Goal: Task Accomplishment & Management: Complete application form

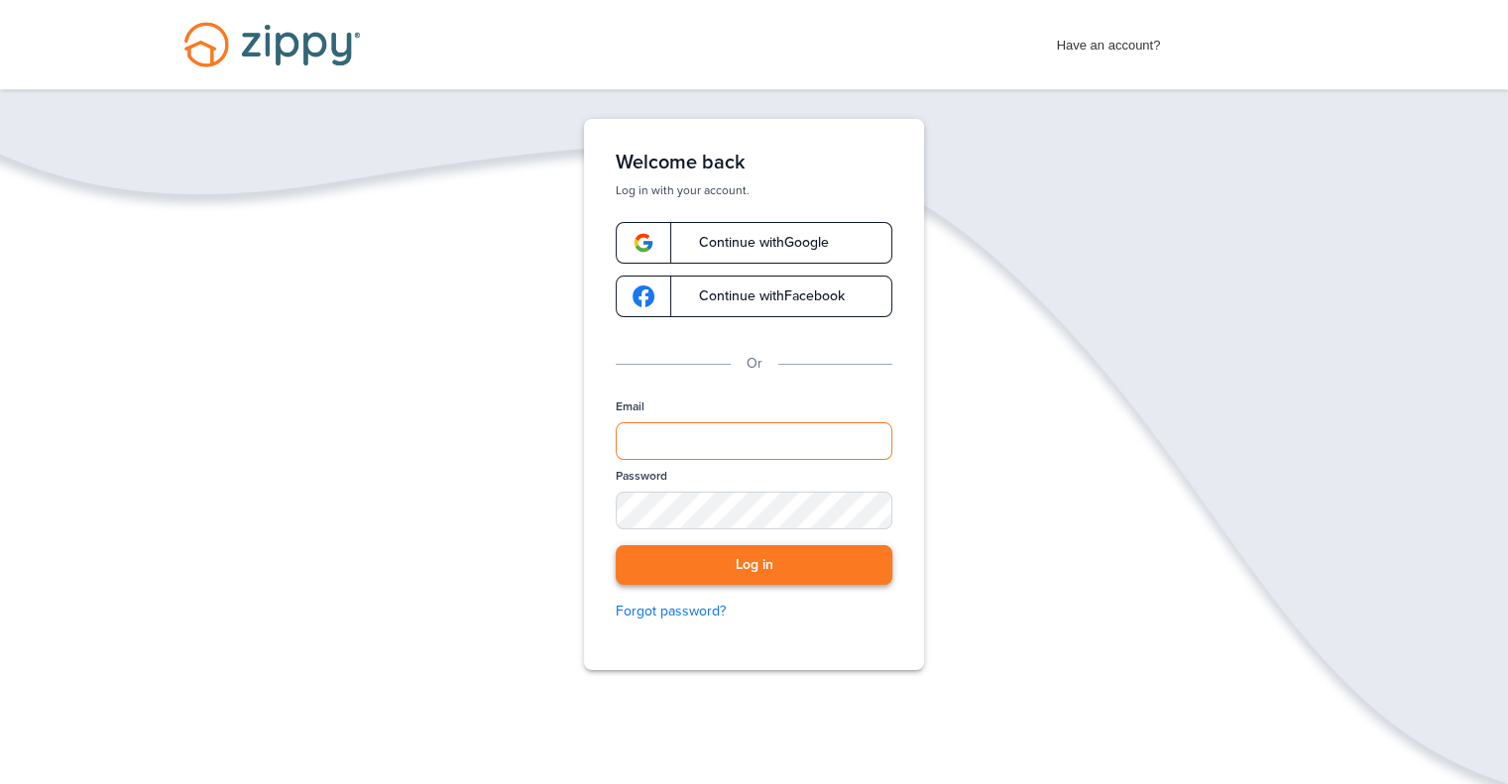
type input "**********"
click at [755, 559] on button "Log in" at bounding box center [754, 565] width 277 height 41
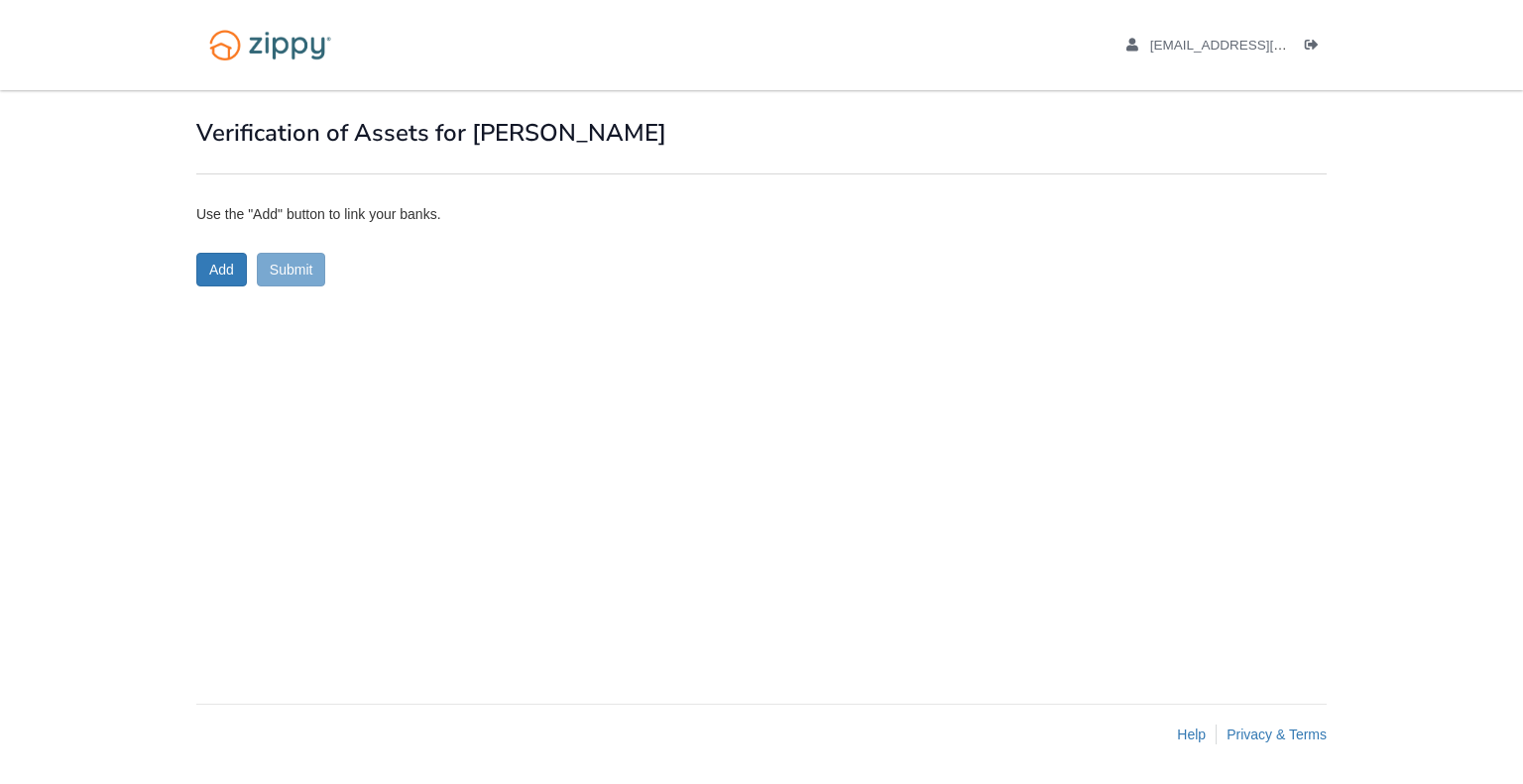
click at [1302, 45] on ul "[EMAIL_ADDRESS][DOMAIN_NAME] Logout" at bounding box center [1215, 45] width 222 height 19
click at [1313, 48] on icon "Log out" at bounding box center [1312, 46] width 14 height 14
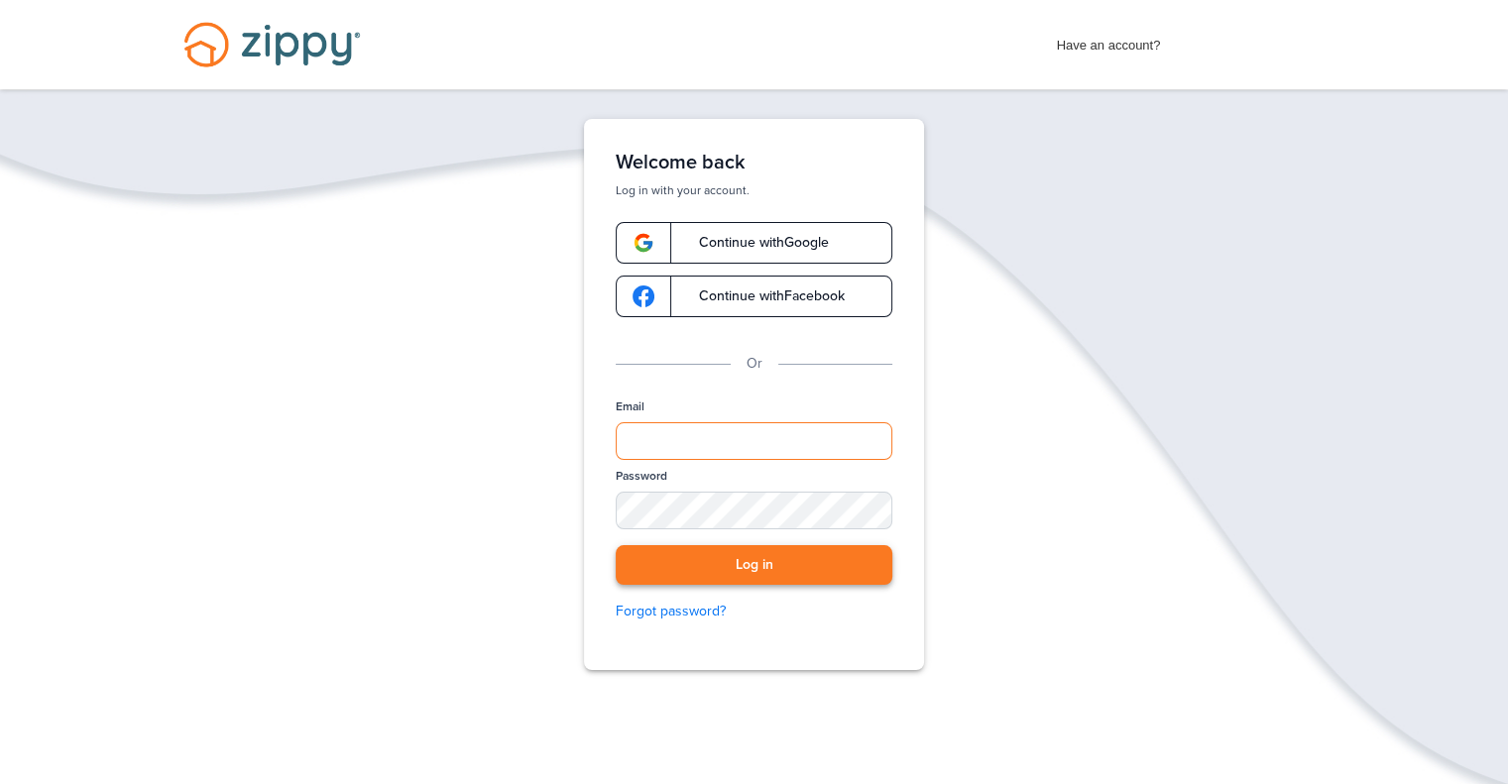
type input "**********"
click at [669, 565] on button "Log in" at bounding box center [754, 565] width 277 height 41
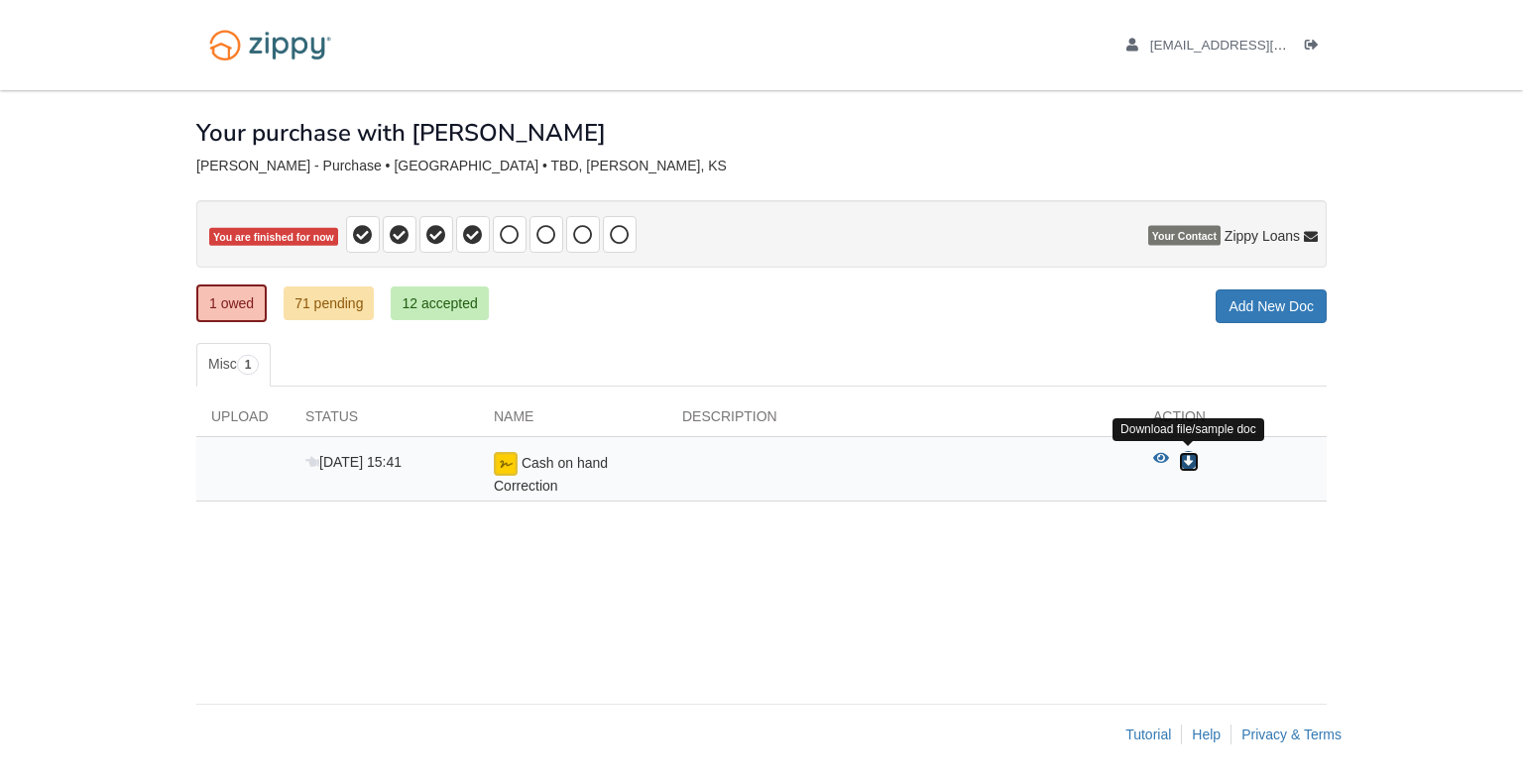
click at [1194, 455] on icon "Download Cash on hand Correction" at bounding box center [1189, 462] width 20 height 20
click at [547, 462] on span "Cash on hand Correction" at bounding box center [551, 474] width 114 height 39
click at [1158, 452] on icon "View Cash on hand Correction" at bounding box center [1161, 459] width 16 height 14
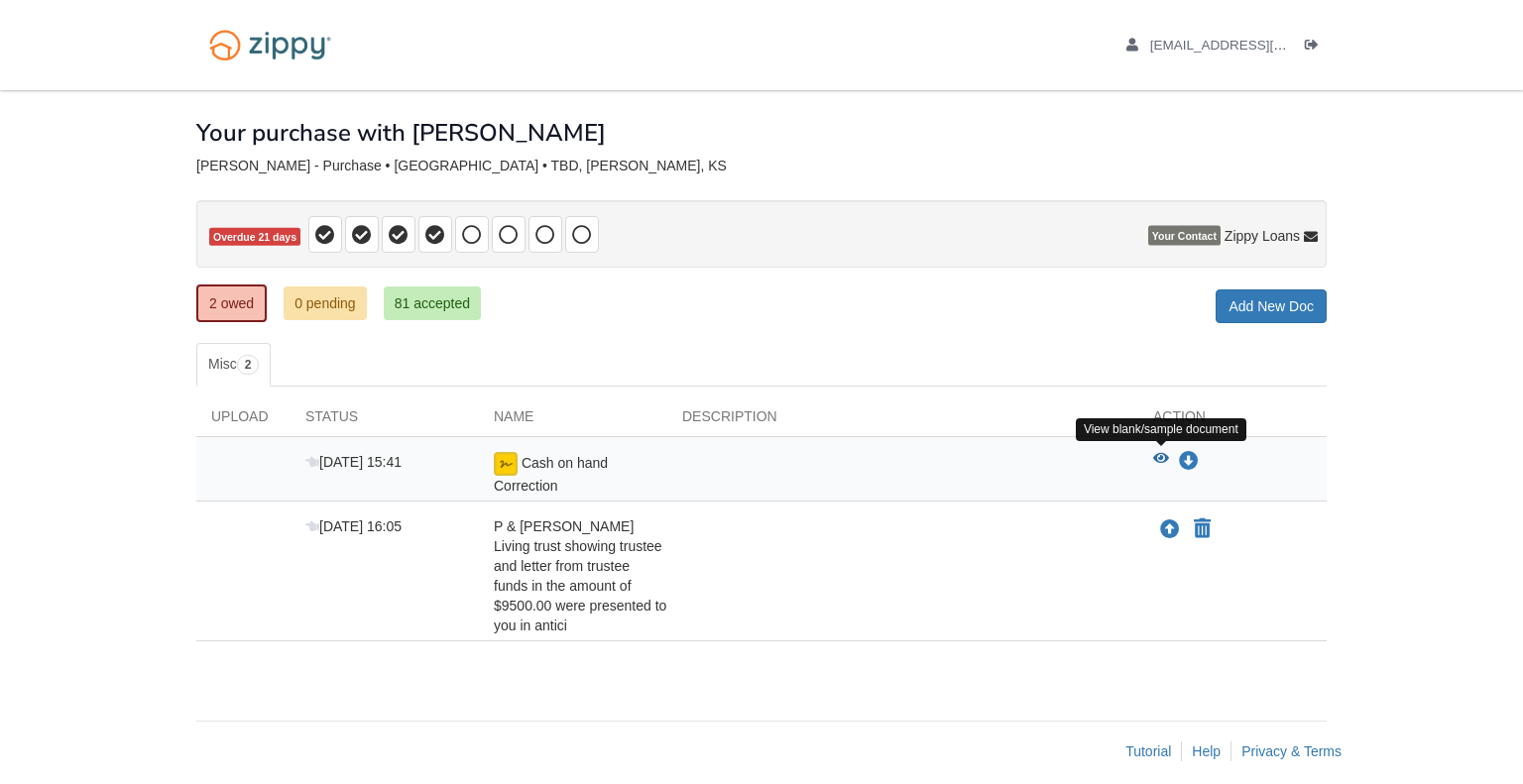
click at [1156, 455] on icon "View Cash on hand Correction" at bounding box center [1161, 459] width 16 height 14
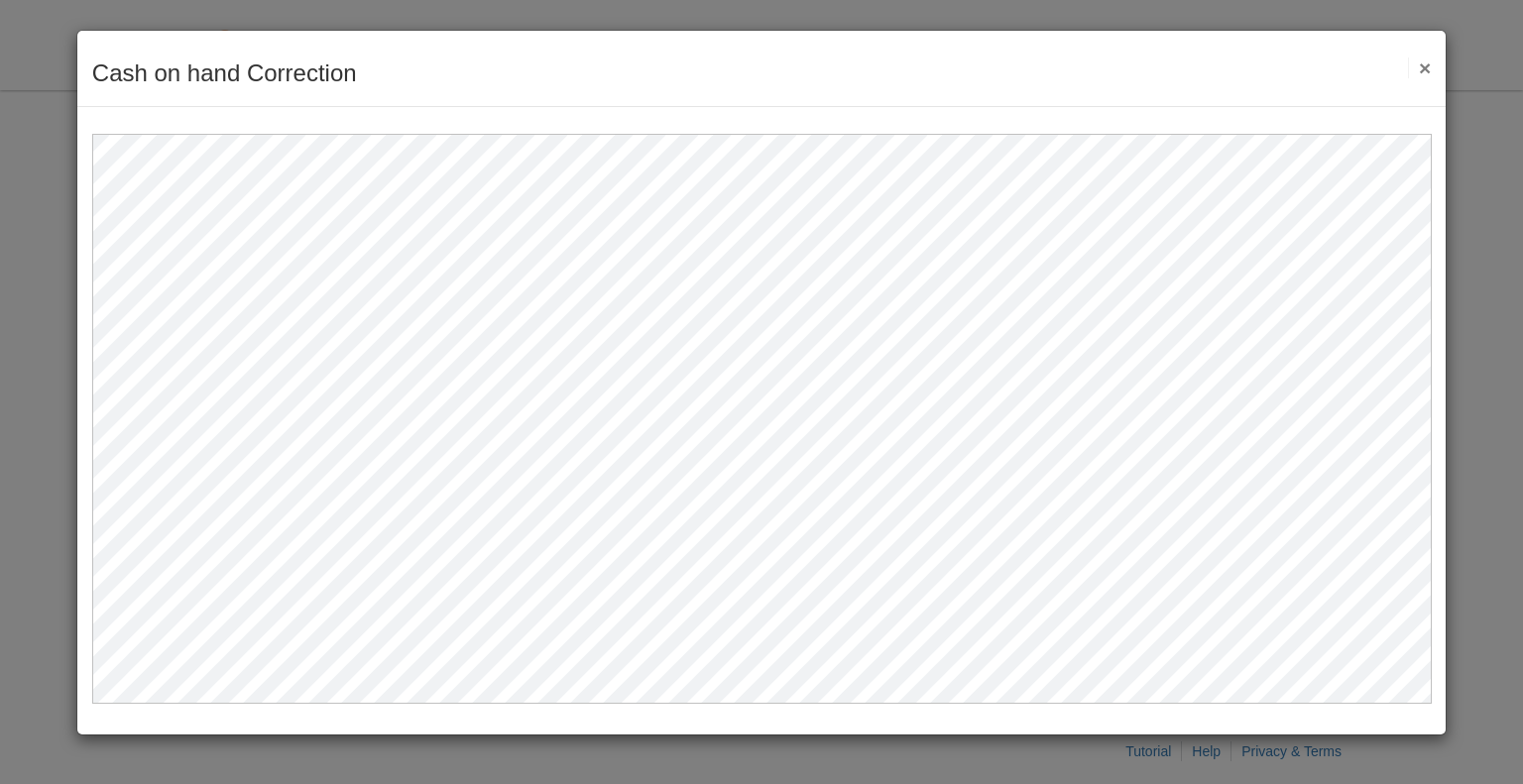
click at [1422, 66] on button "×" at bounding box center [1419, 67] width 23 height 21
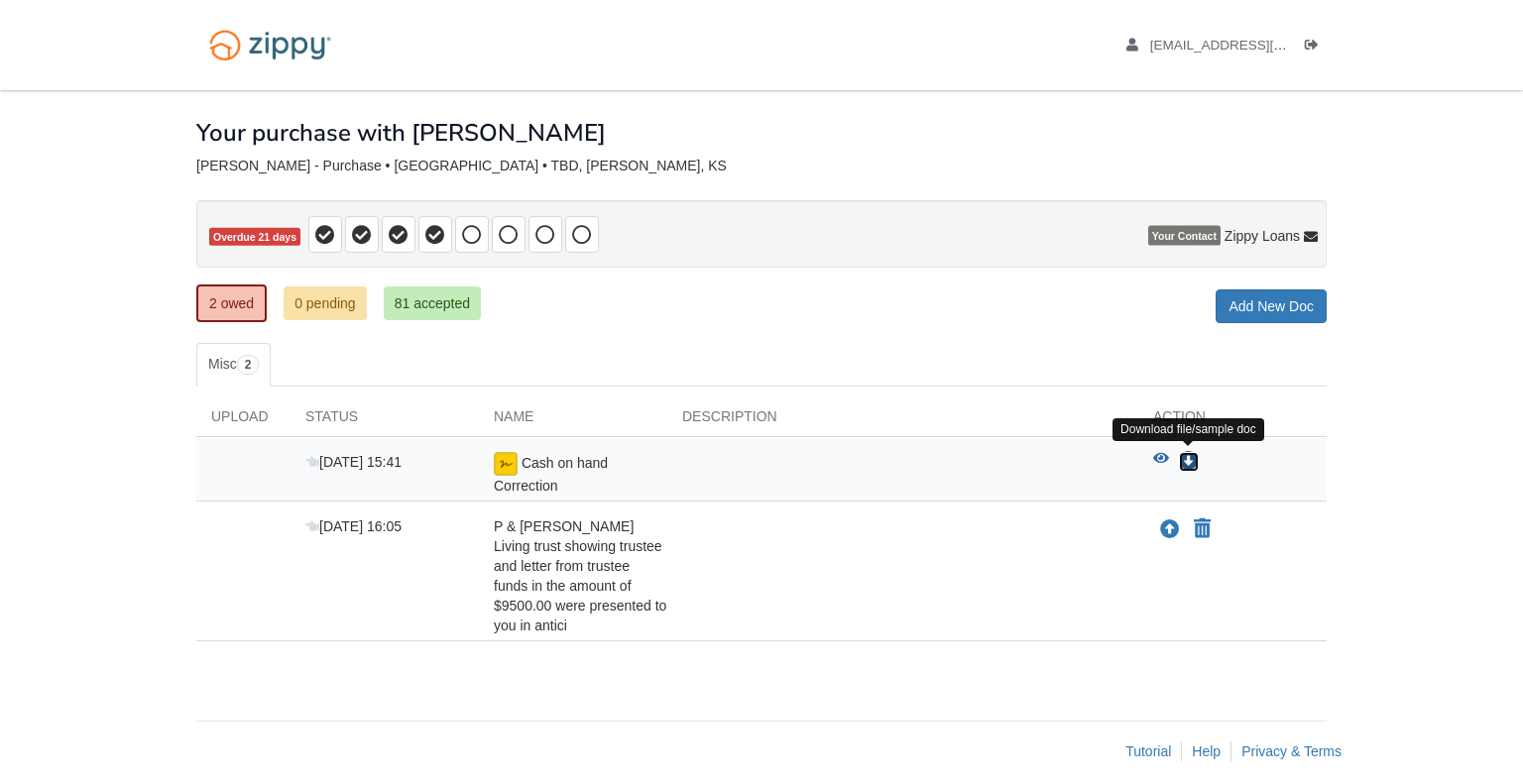
click at [1192, 459] on icon "Download Cash on hand Correction" at bounding box center [1189, 462] width 20 height 20
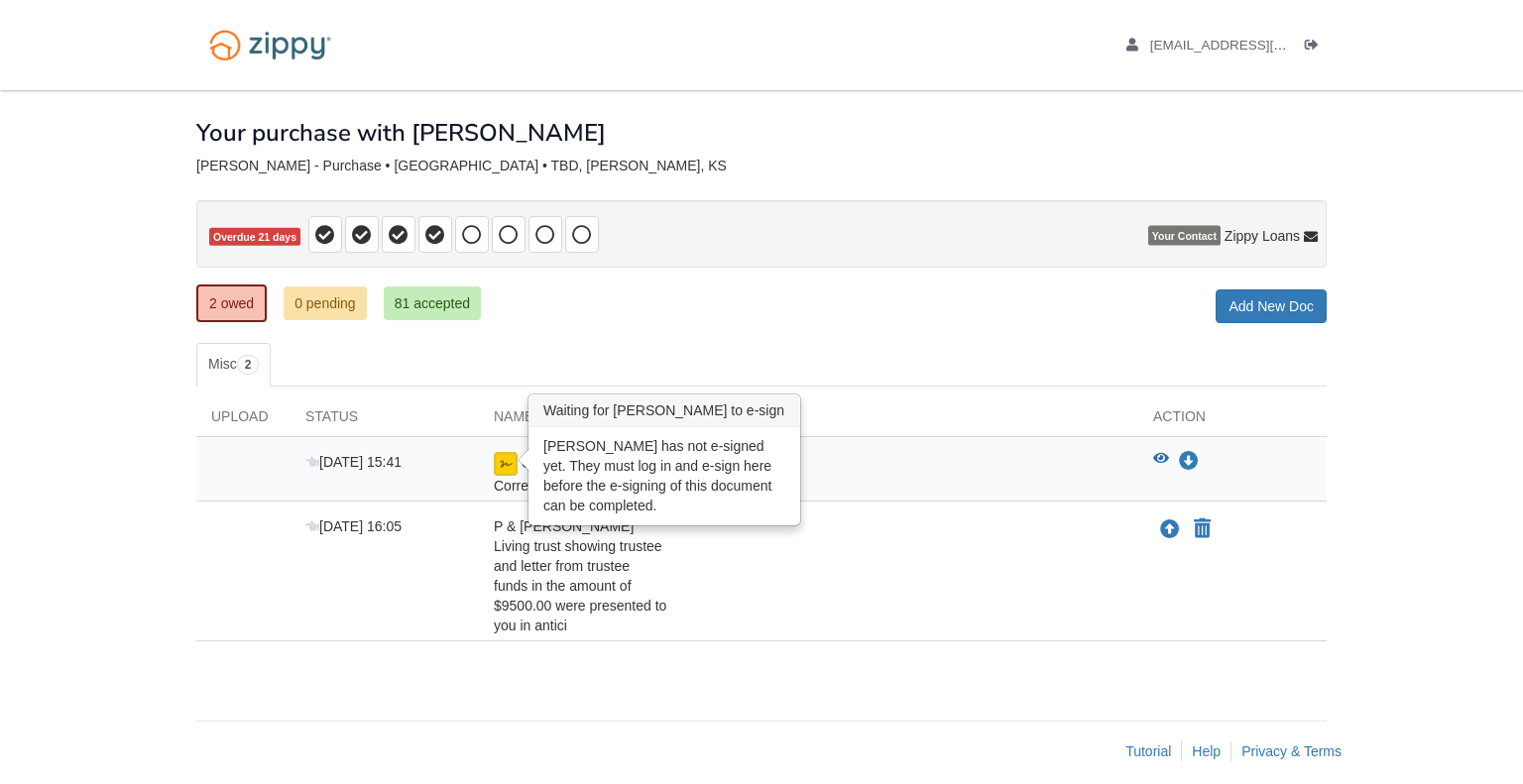
click at [511, 457] on img at bounding box center [506, 464] width 24 height 24
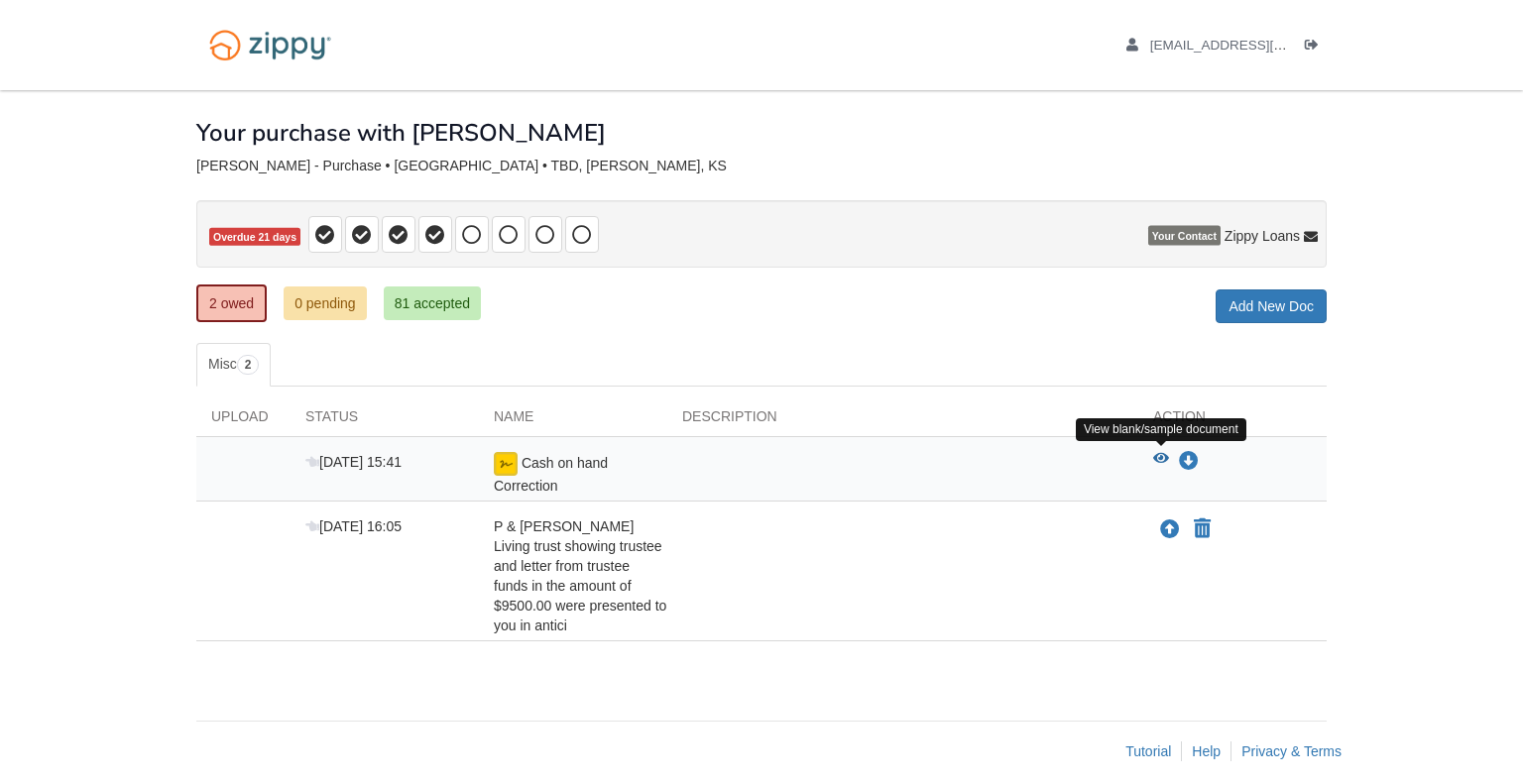
click at [1155, 458] on icon "View Cash on hand Correction" at bounding box center [1161, 459] width 16 height 14
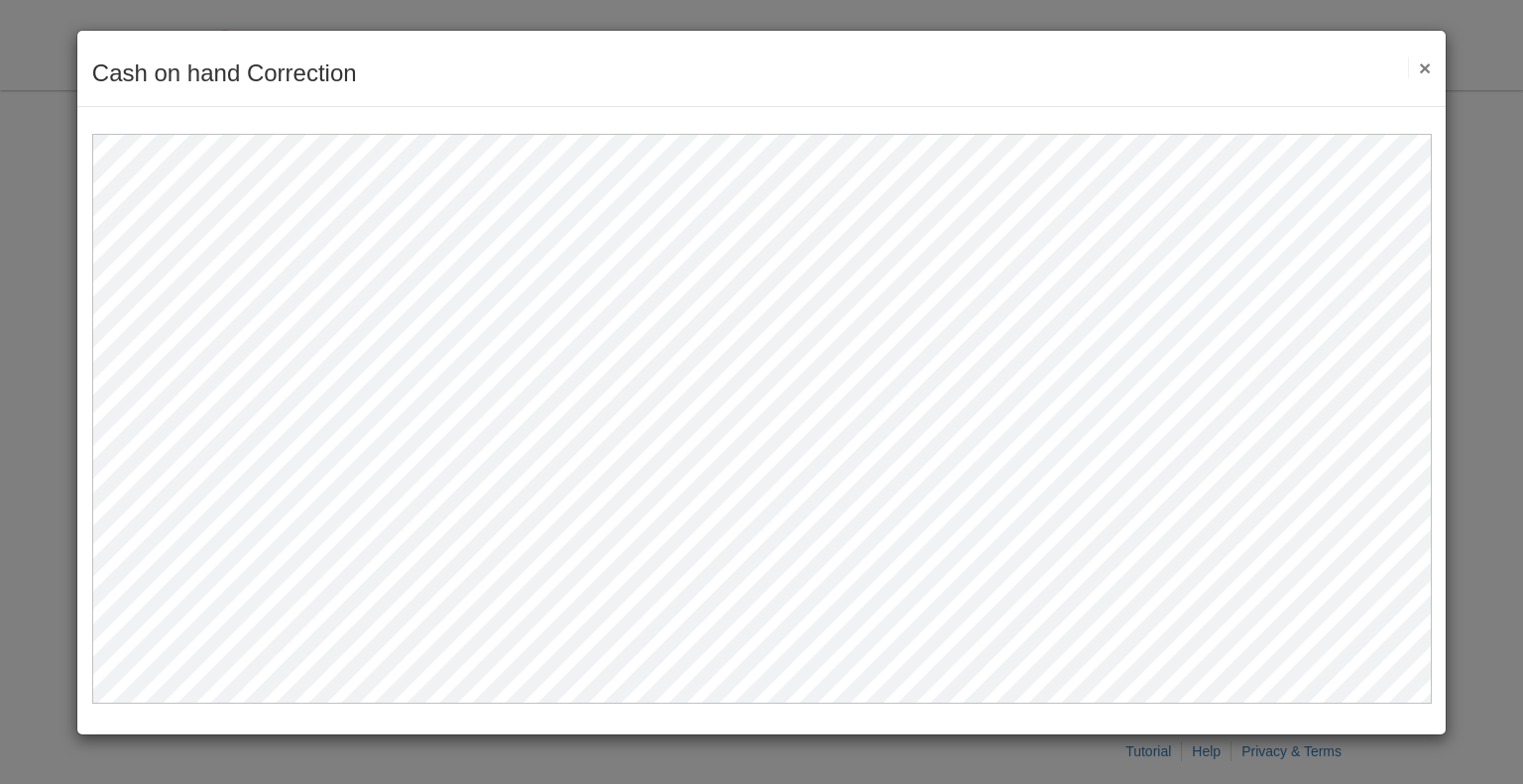
click at [1435, 66] on div "Cash on hand Correction Save Cancel Previous Document Next Document ×" at bounding box center [761, 69] width 1368 height 76
click at [1427, 66] on button "×" at bounding box center [1419, 67] width 23 height 21
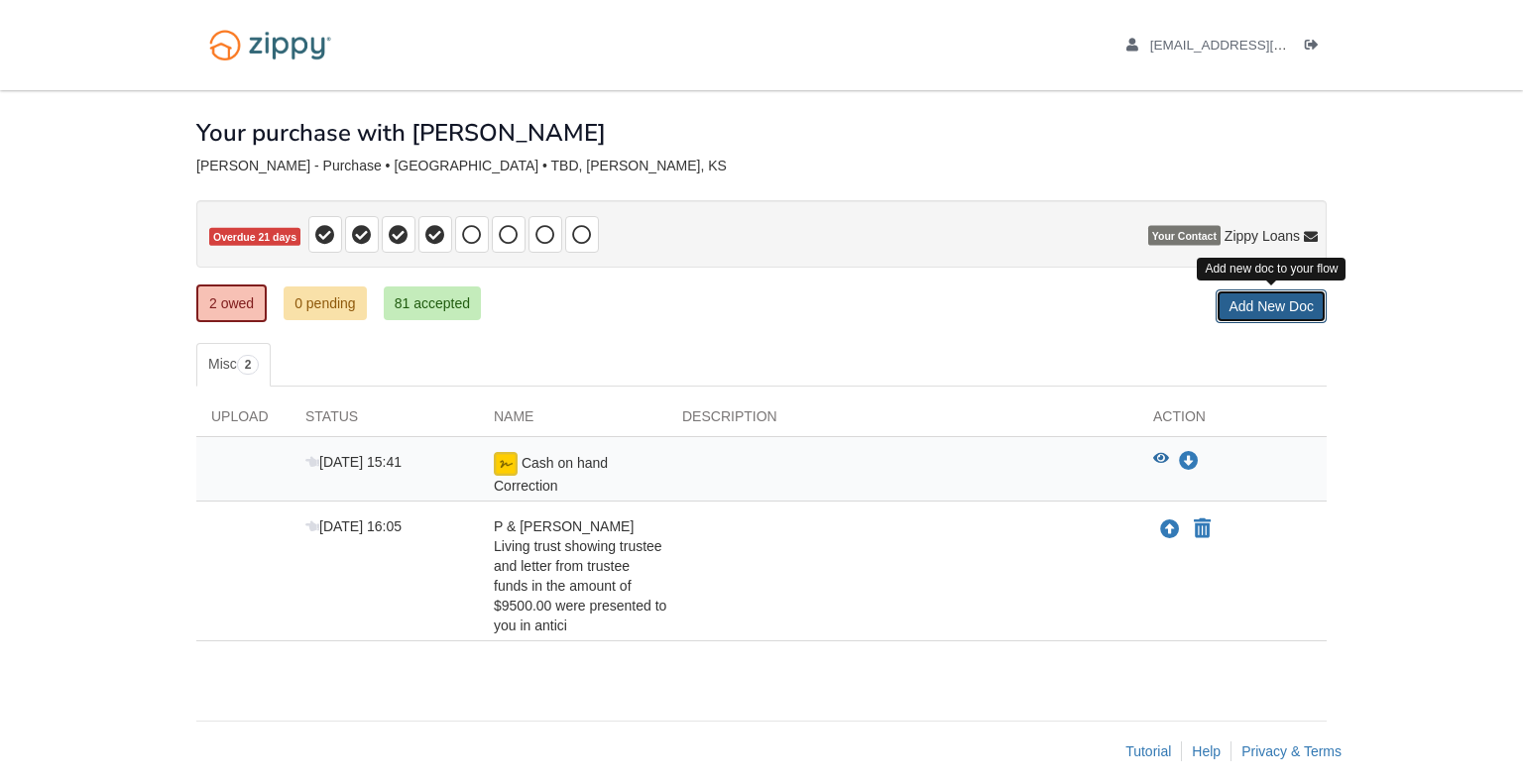
click at [1233, 317] on link "Add New Doc" at bounding box center [1270, 306] width 111 height 34
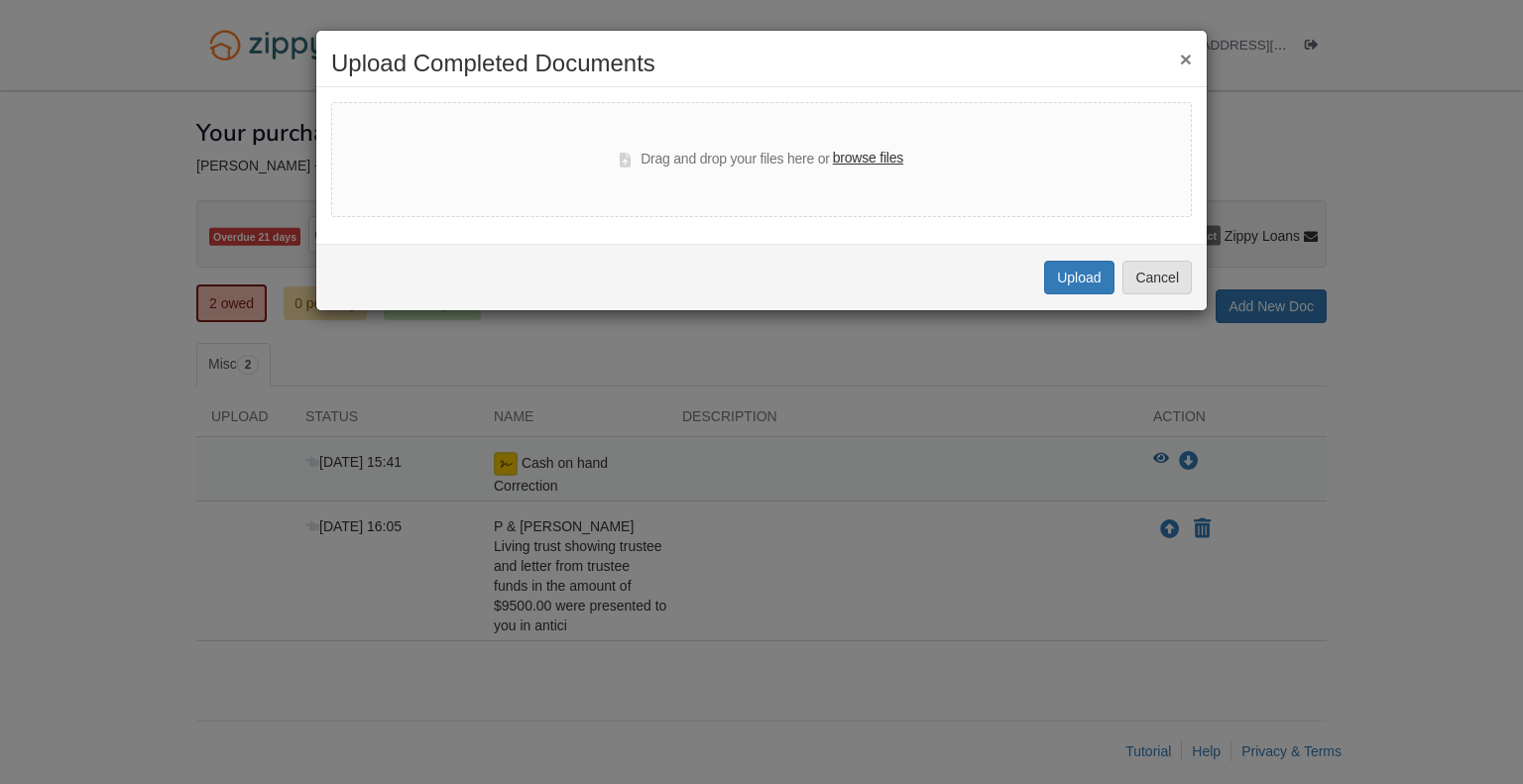
click at [845, 155] on label "browse files" at bounding box center [868, 159] width 70 height 22
click at [0, 0] on input "browse files" at bounding box center [0, 0] width 0 height 0
select select "****"
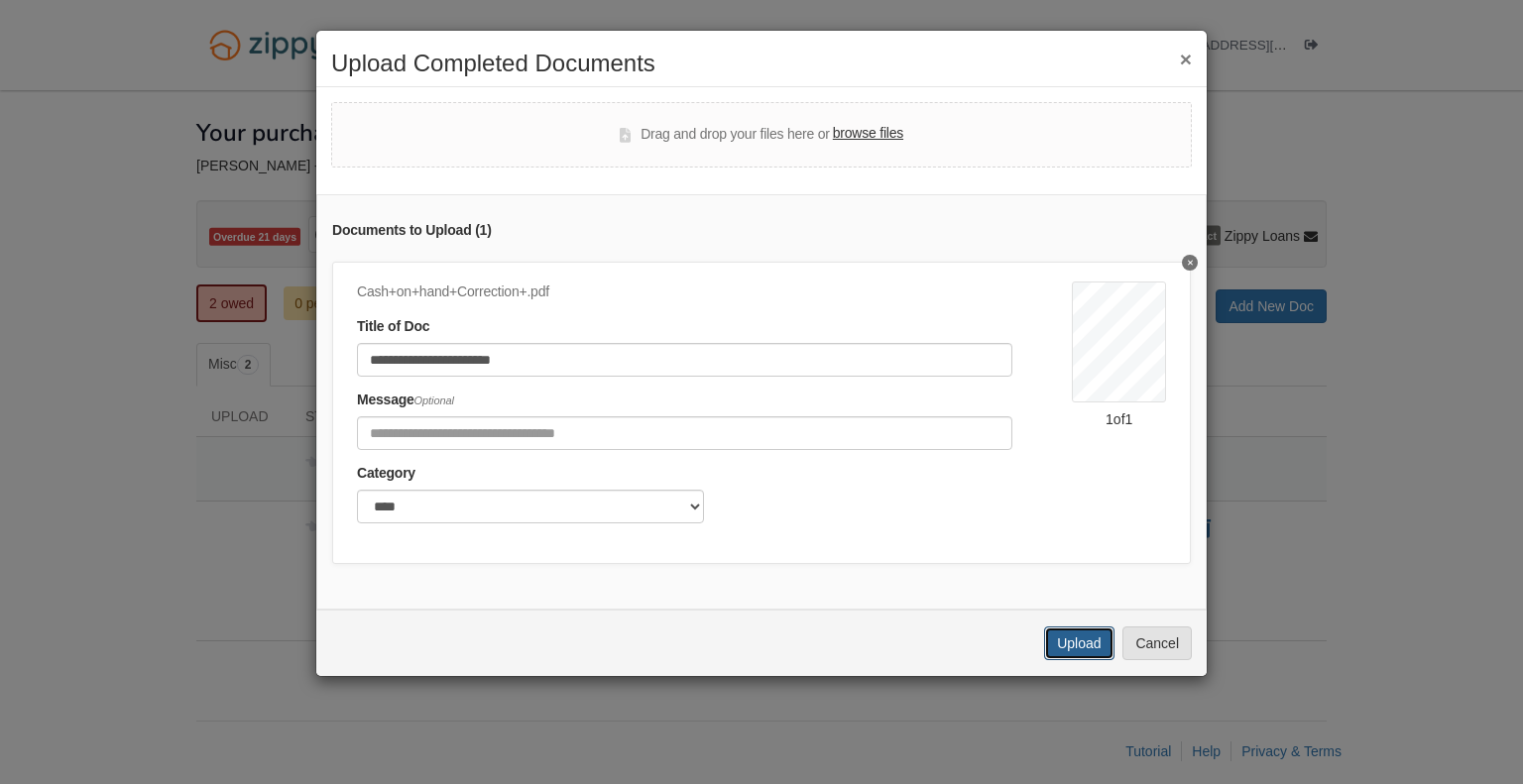
click at [1077, 660] on button "Upload" at bounding box center [1078, 644] width 69 height 34
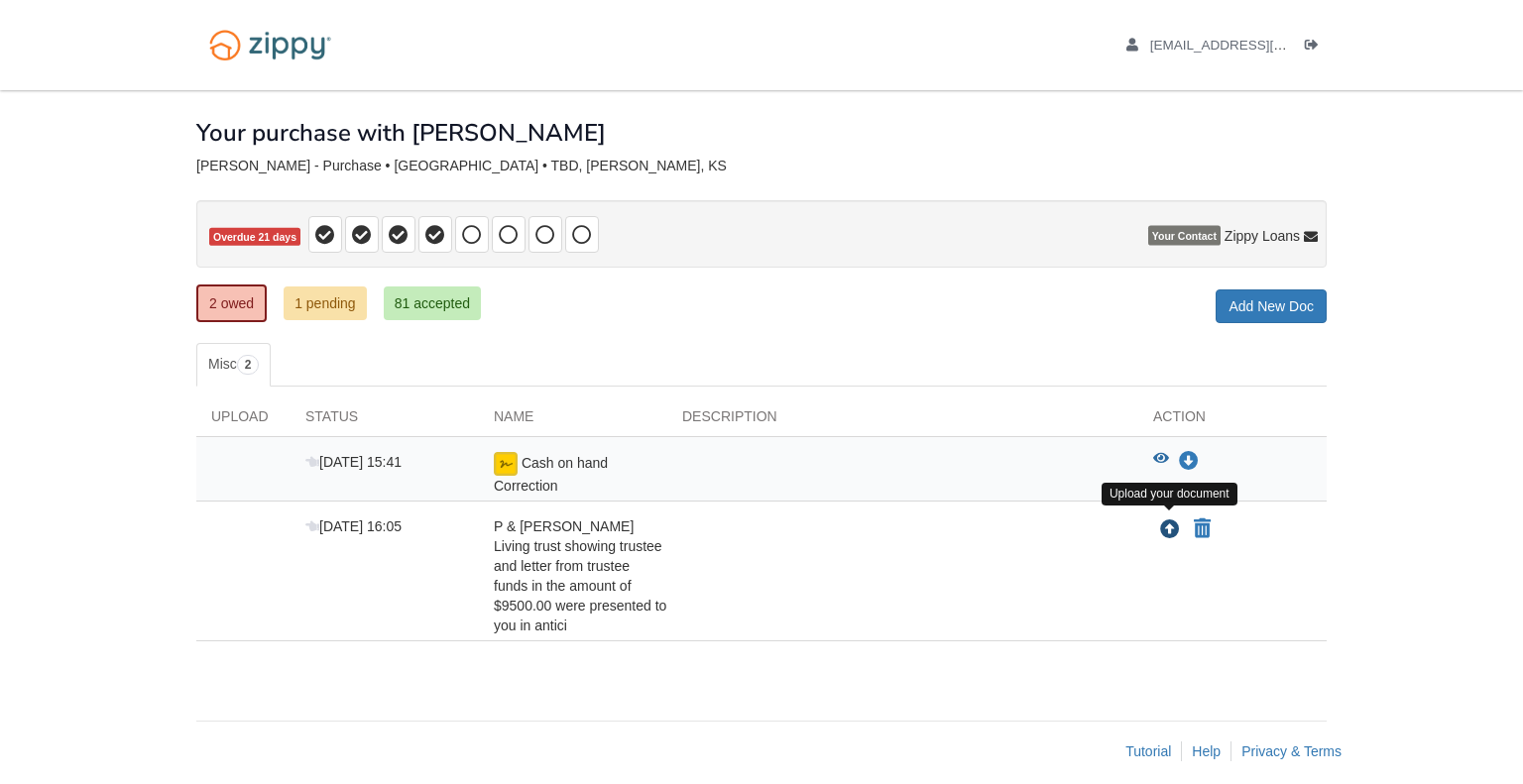
click at [1167, 522] on icon "Upload P & J Riley Living trust showing trustee and letter from trustee funds i…" at bounding box center [1170, 530] width 20 height 20
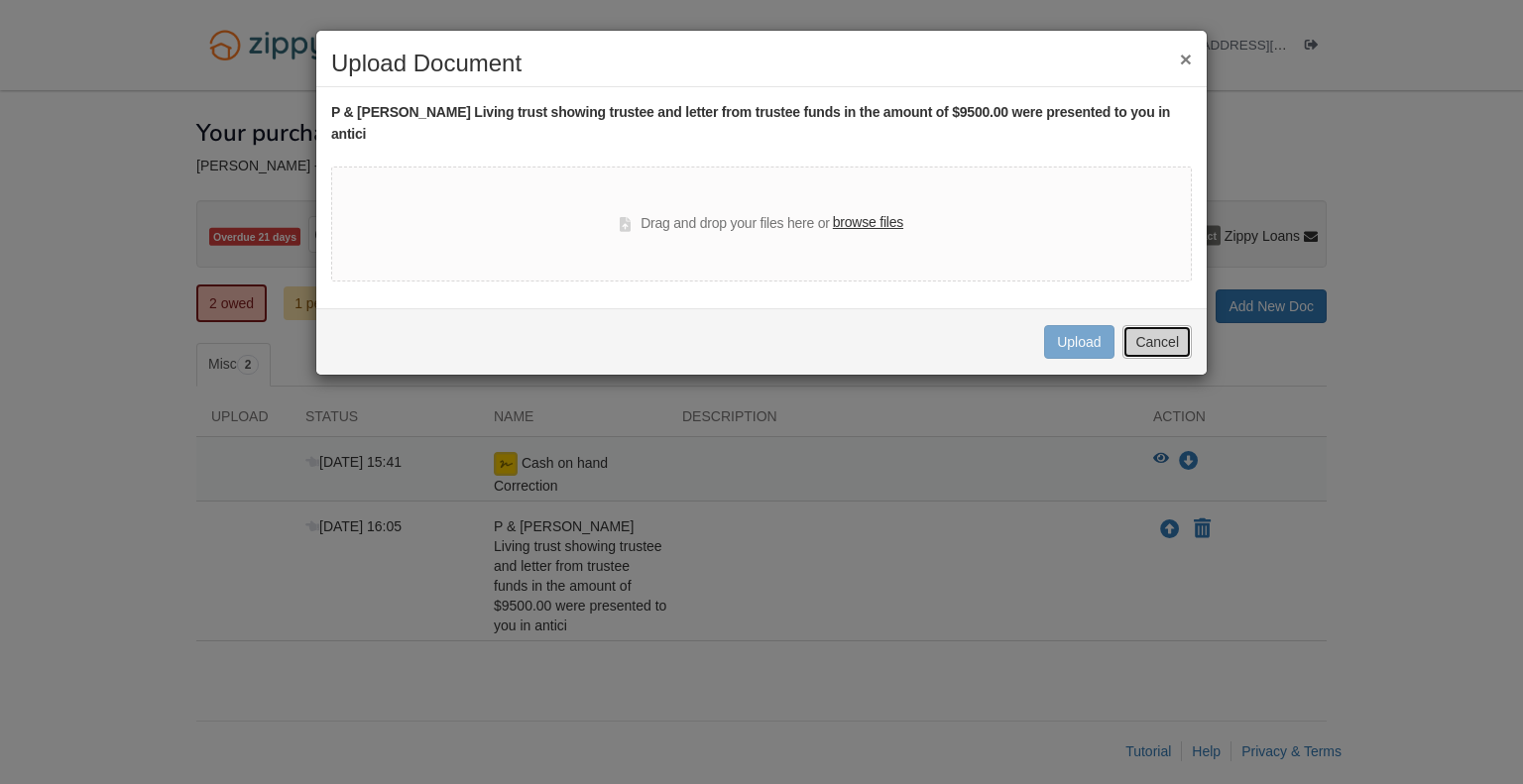
click at [1161, 325] on button "Cancel" at bounding box center [1156, 342] width 69 height 34
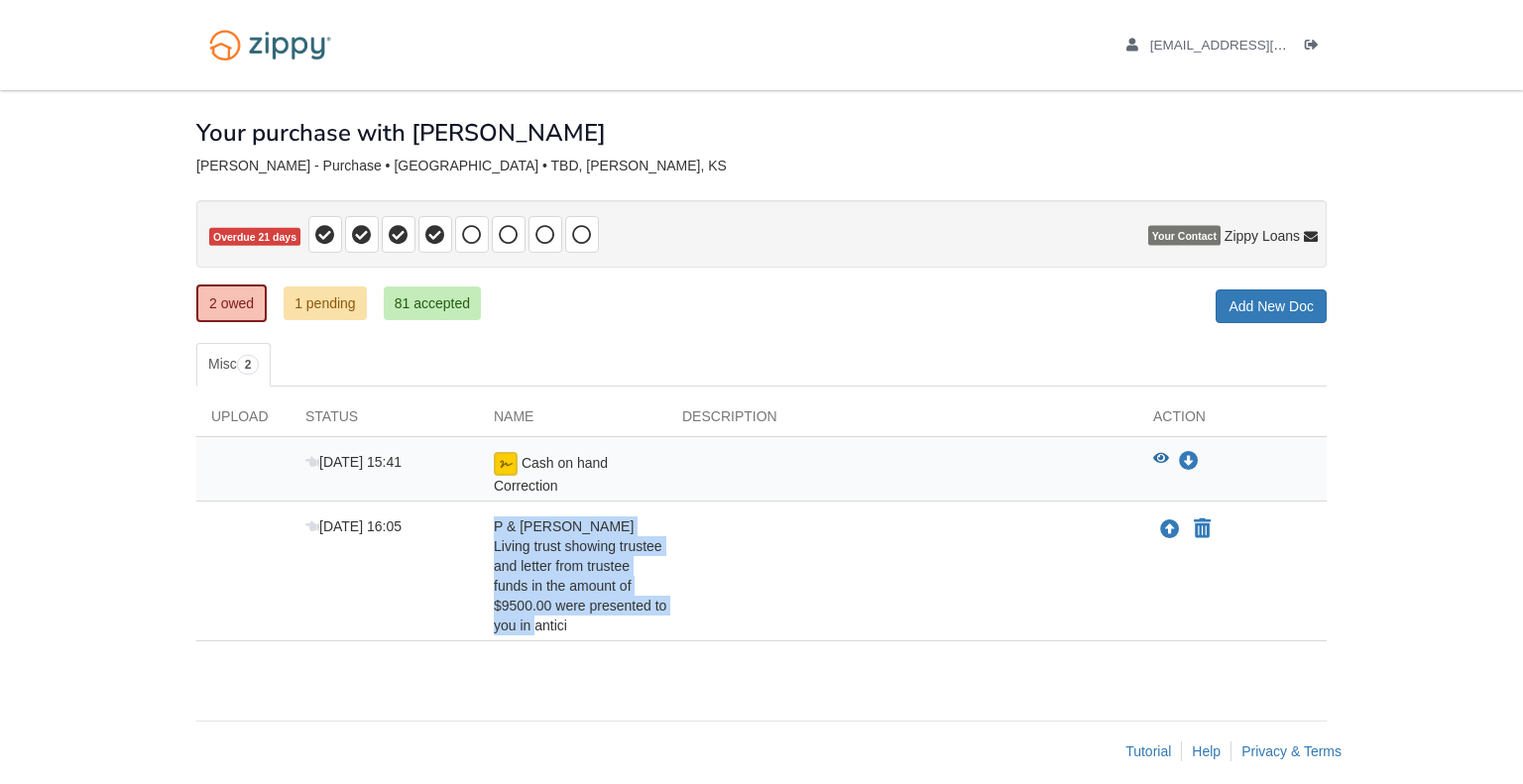
drag, startPoint x: 488, startPoint y: 519, endPoint x: 650, endPoint y: 606, distance: 184.0
click at [650, 606] on div "P & [PERSON_NAME] Living trust showing trustee and letter from trustee funds in…" at bounding box center [573, 575] width 188 height 119
copy span "P & [PERSON_NAME] Living trust showing trustee and letter from trustee funds in…"
